Goal: Ask a question

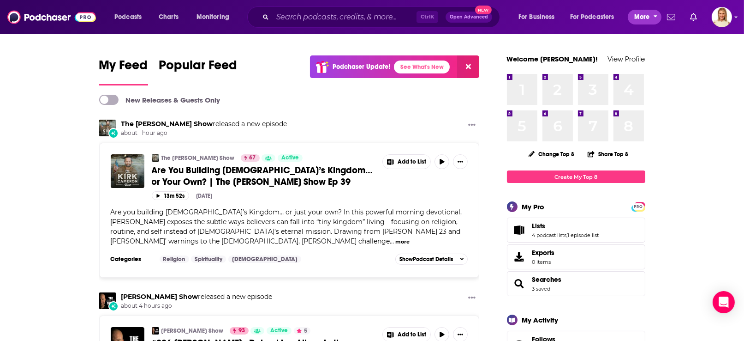
click at [640, 15] on span "More" at bounding box center [642, 17] width 16 height 13
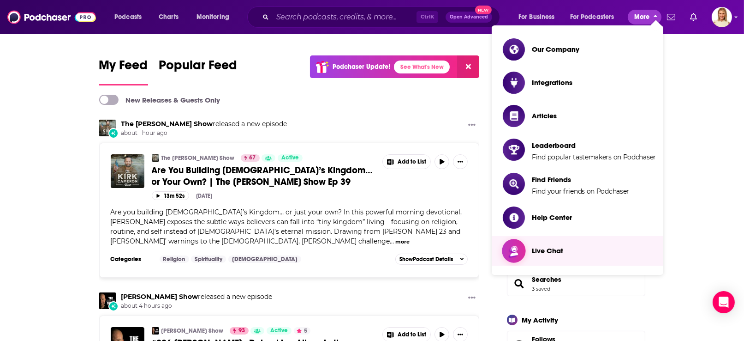
click at [556, 254] on span "Live Chat" at bounding box center [547, 250] width 31 height 9
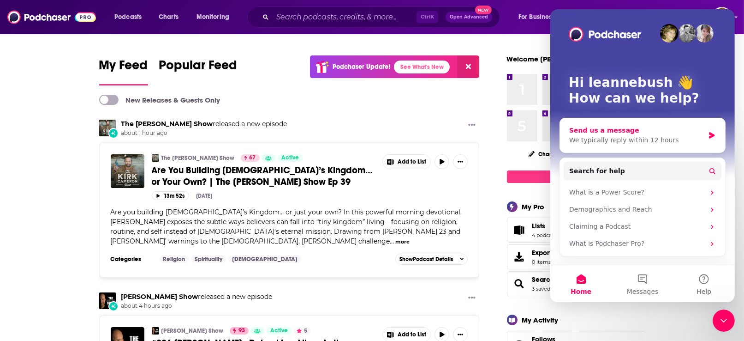
click at [713, 133] on icon "Intercom messenger" at bounding box center [712, 134] width 8 height 7
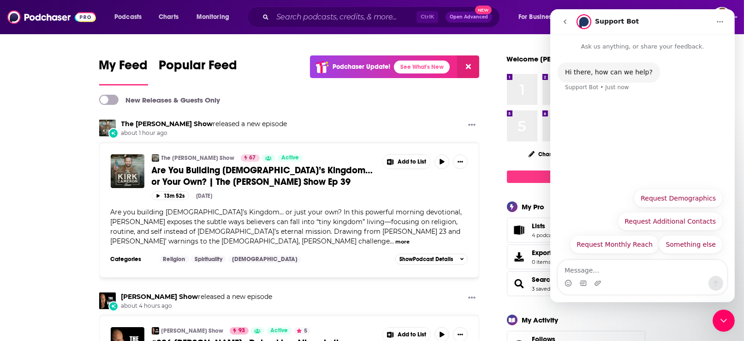
scroll to position [298, 0]
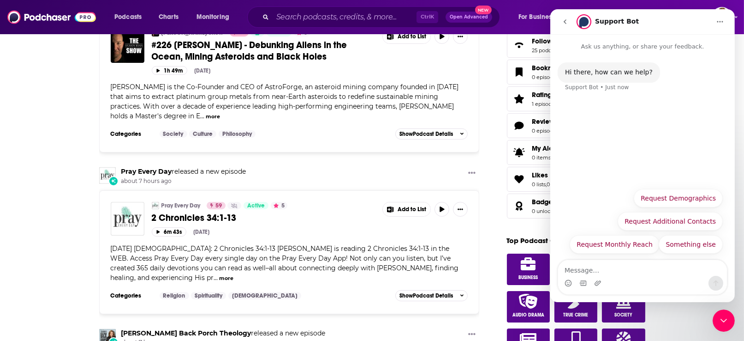
click at [719, 24] on icon "Home" at bounding box center [719, 21] width 7 height 7
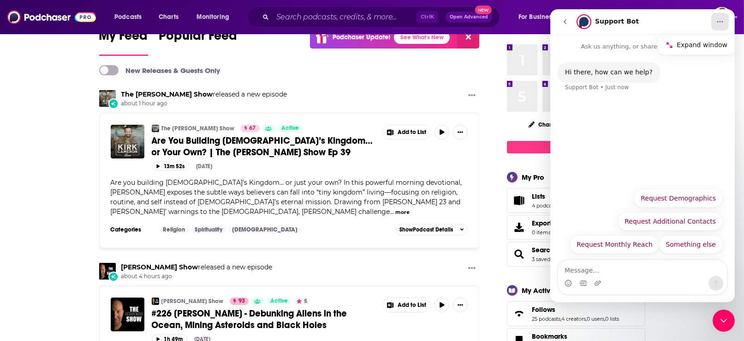
scroll to position [0, 0]
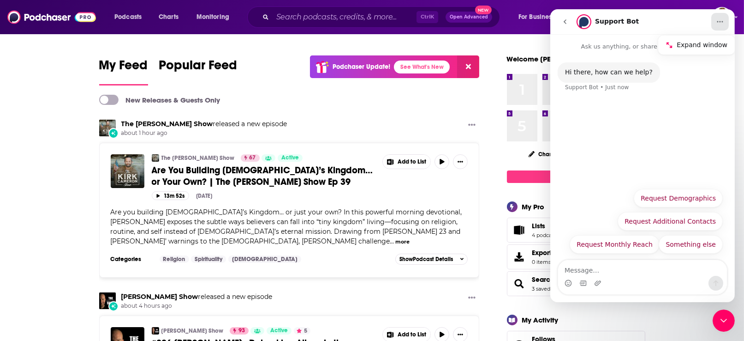
click at [392, 18] on input "Search podcasts, credits, & more..." at bounding box center [345, 17] width 144 height 15
click at [684, 240] on button "Something else" at bounding box center [690, 244] width 64 height 18
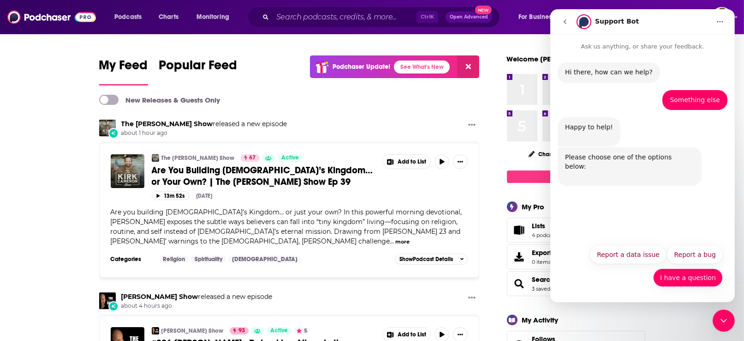
click at [712, 278] on button "I have a question" at bounding box center [688, 277] width 70 height 18
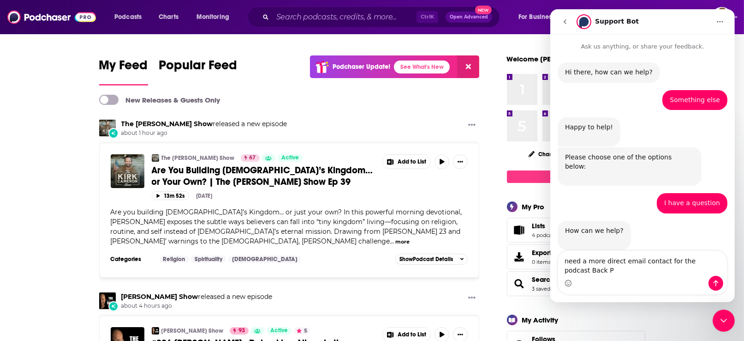
scroll to position [9, 0]
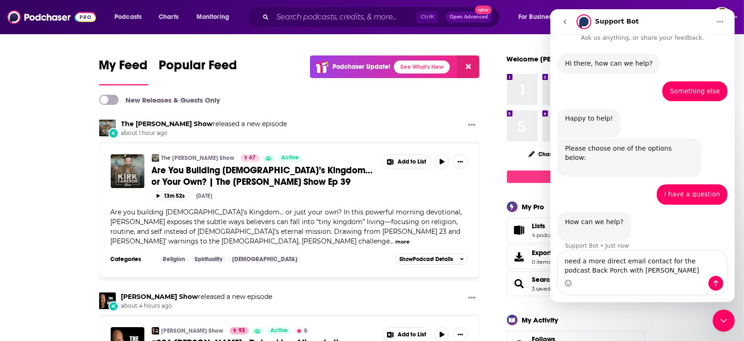
type textarea "need a more direct email contact for the podcast Back Porch with [PERSON_NAME]"
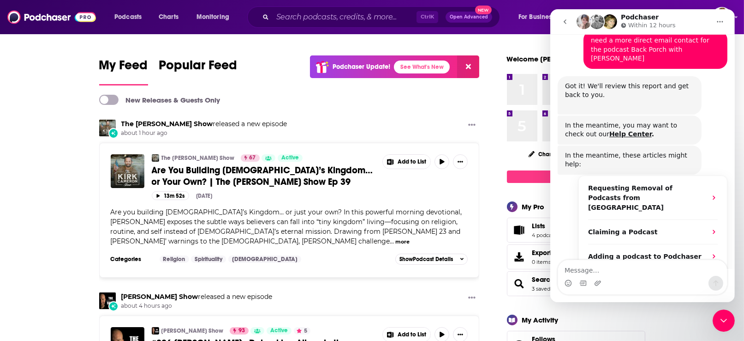
scroll to position [231, 0]
